Goal: Information Seeking & Learning: Learn about a topic

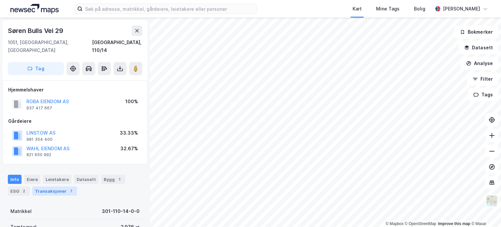
scroll to position [209, 0]
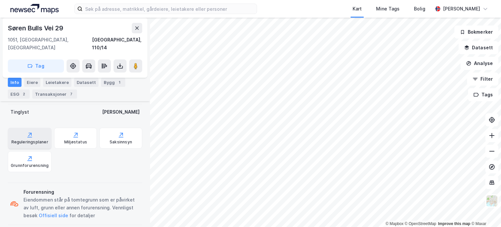
click at [27, 131] on icon at bounding box center [29, 134] width 7 height 7
